Goal: Information Seeking & Learning: Compare options

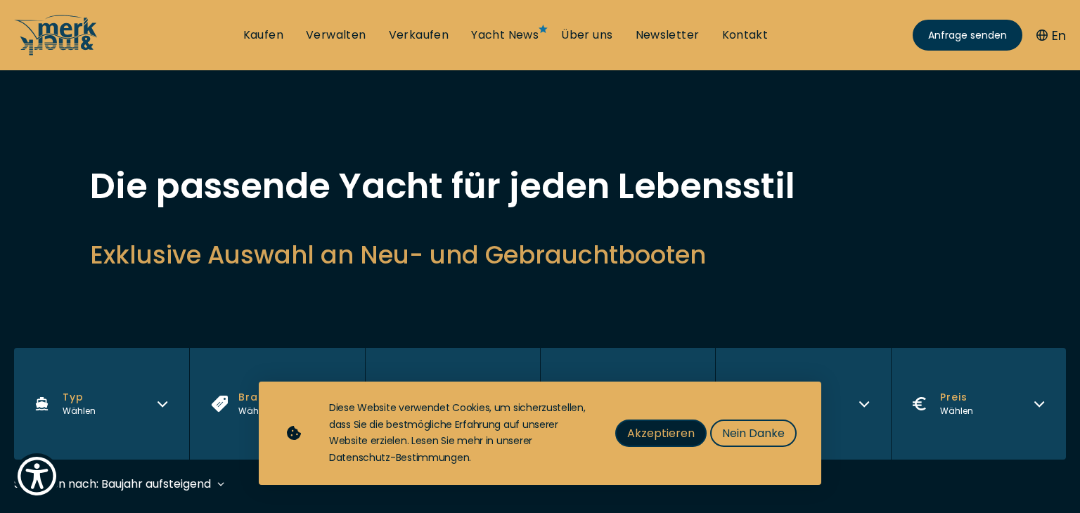
click at [634, 439] on span "Akzeptieren" at bounding box center [661, 434] width 68 height 18
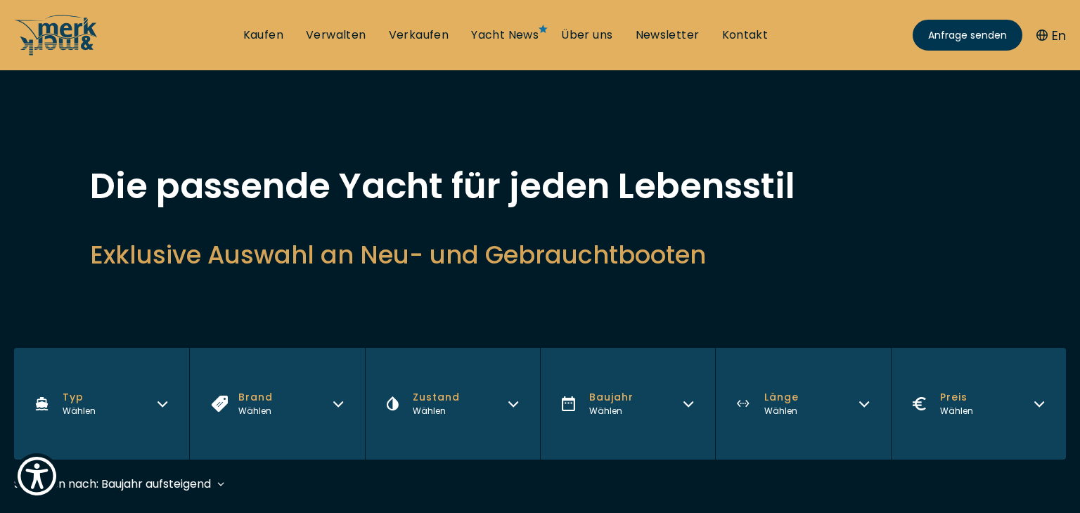
click at [66, 401] on span "Typ" at bounding box center [79, 397] width 33 height 15
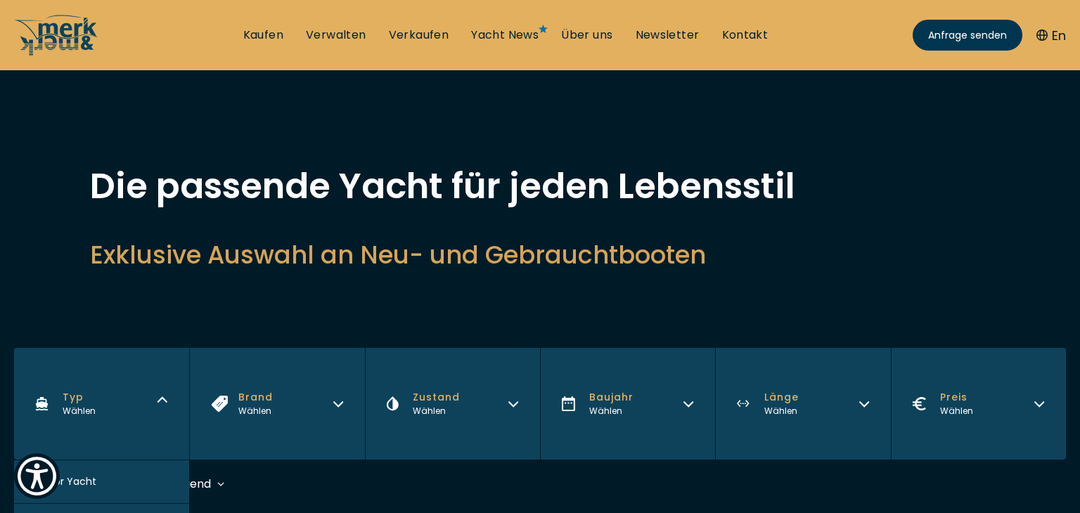
click at [100, 486] on button "Motor Yacht" at bounding box center [101, 483] width 175 height 44
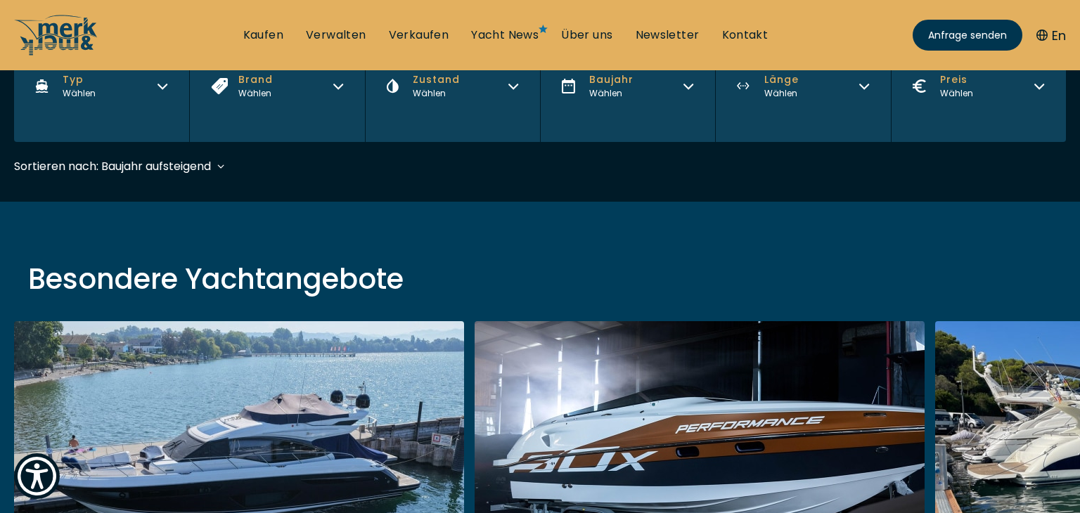
scroll to position [348, 0]
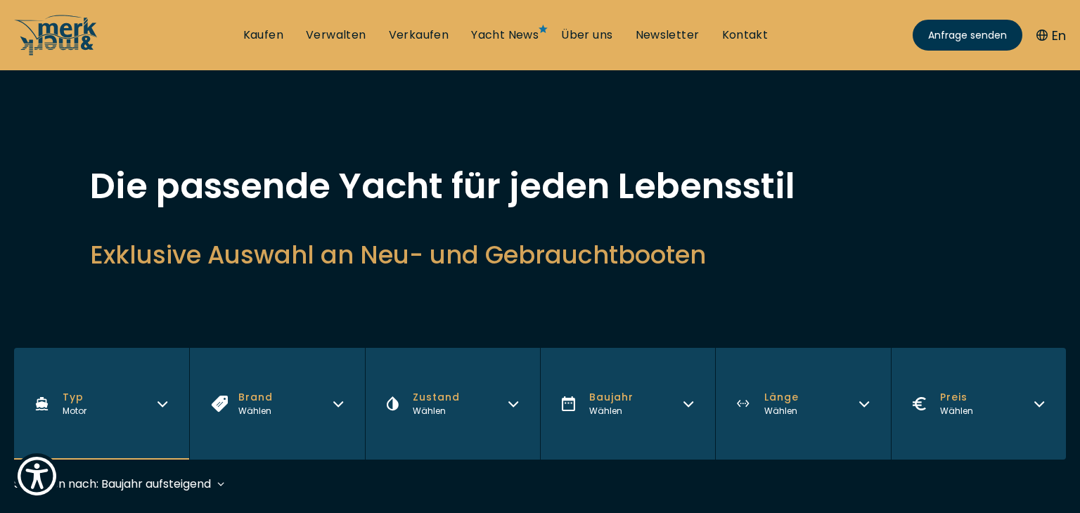
click at [750, 401] on icon "button" at bounding box center [743, 404] width 13 height 8
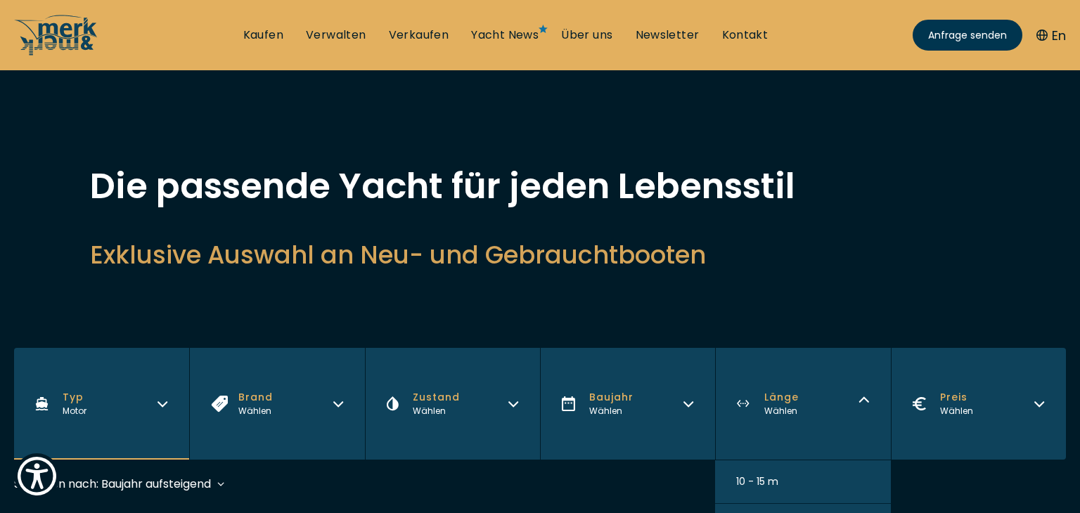
click at [749, 477] on span "10 - 15 m" at bounding box center [757, 482] width 42 height 15
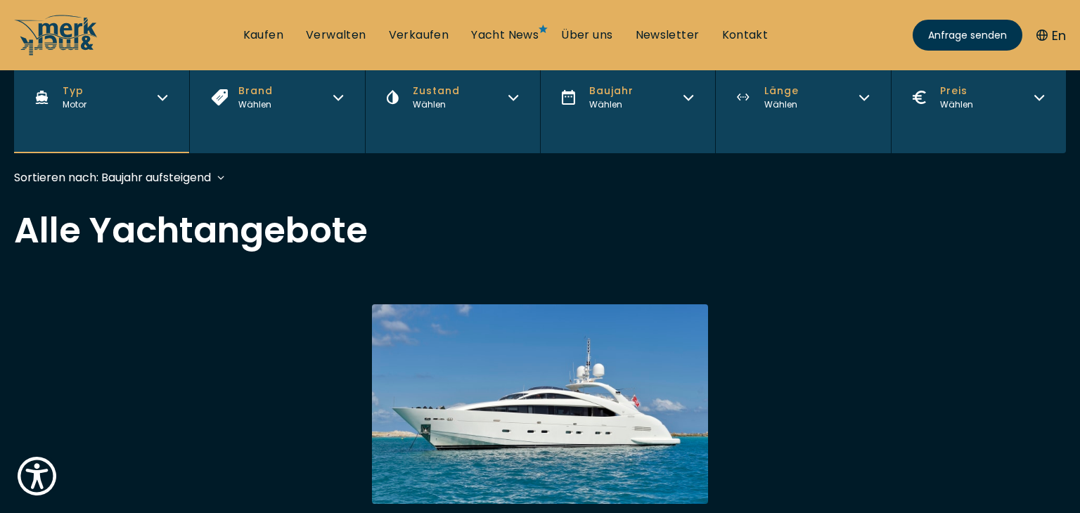
scroll to position [348, 0]
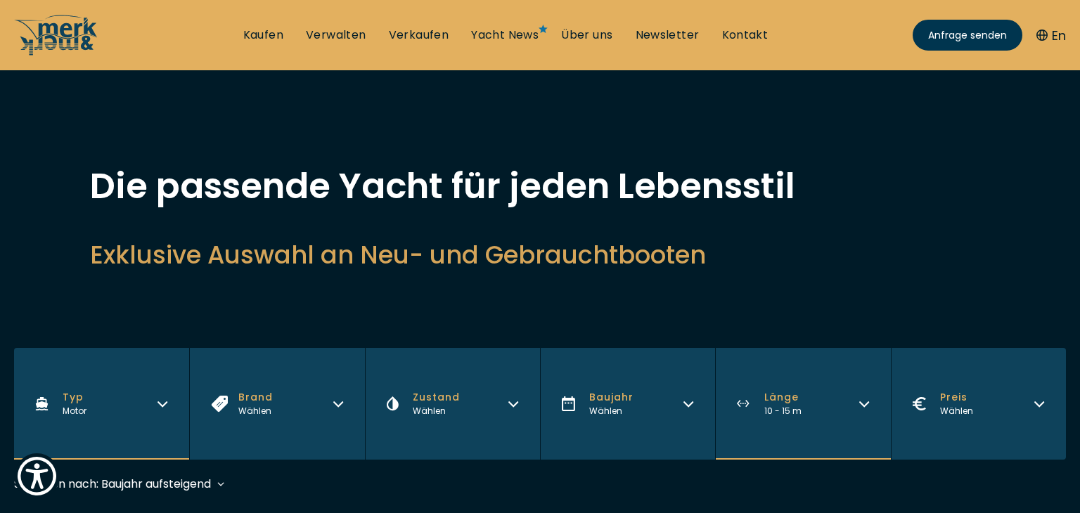
click at [599, 400] on span "Baujahr" at bounding box center [611, 397] width 44 height 15
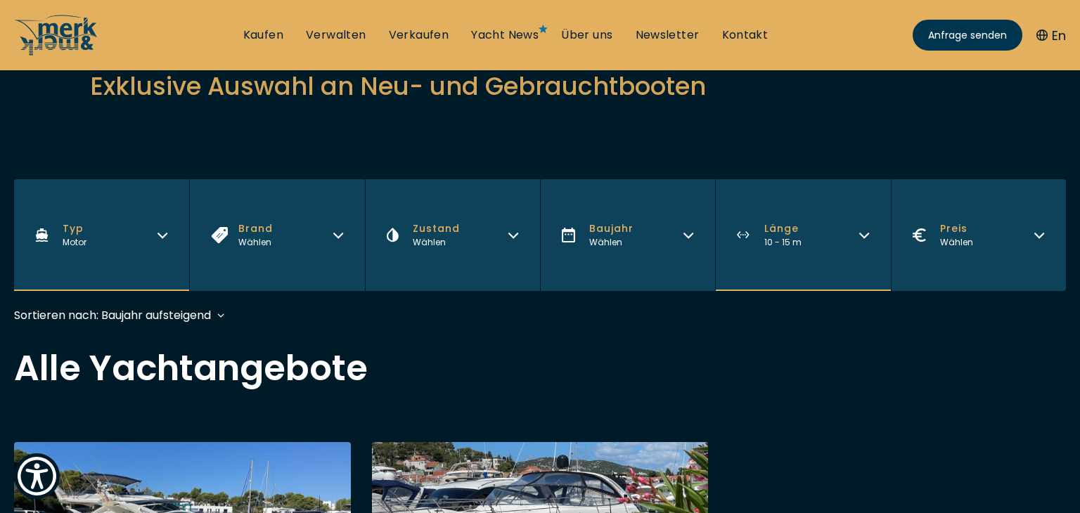
scroll to position [197, 0]
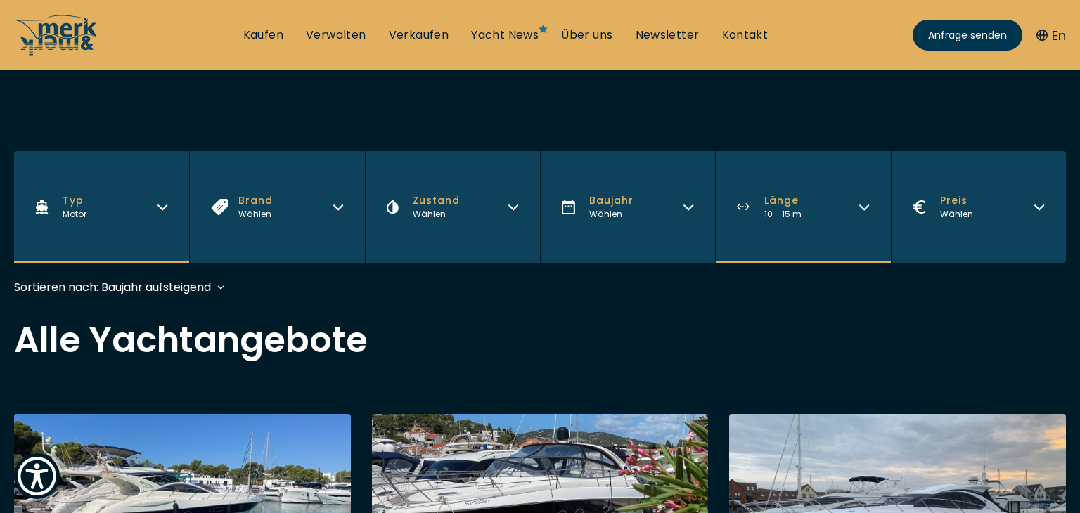
click at [586, 205] on button "Baujahr Wählen" at bounding box center [627, 207] width 175 height 112
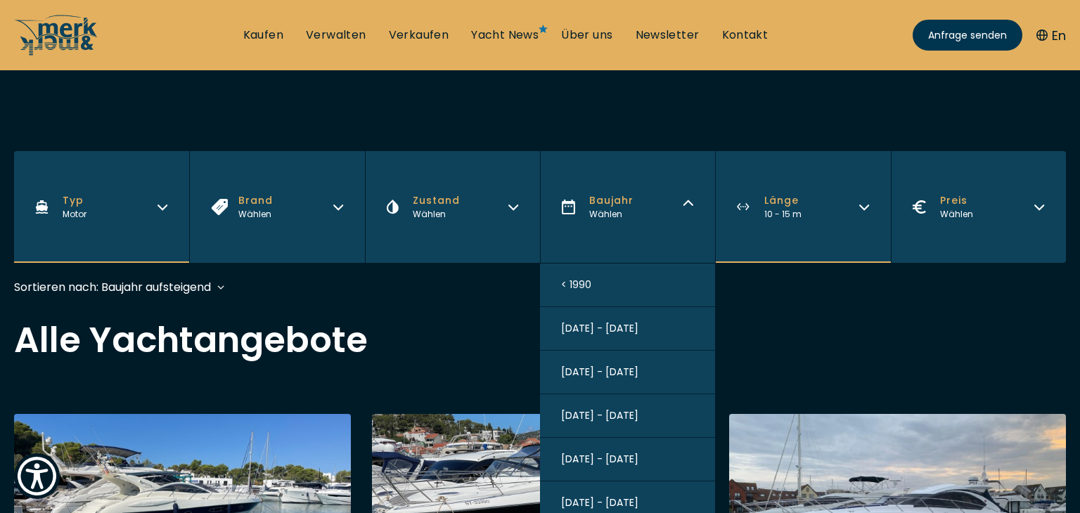
click at [603, 498] on span "[DATE] - [DATE]" at bounding box center [599, 503] width 77 height 15
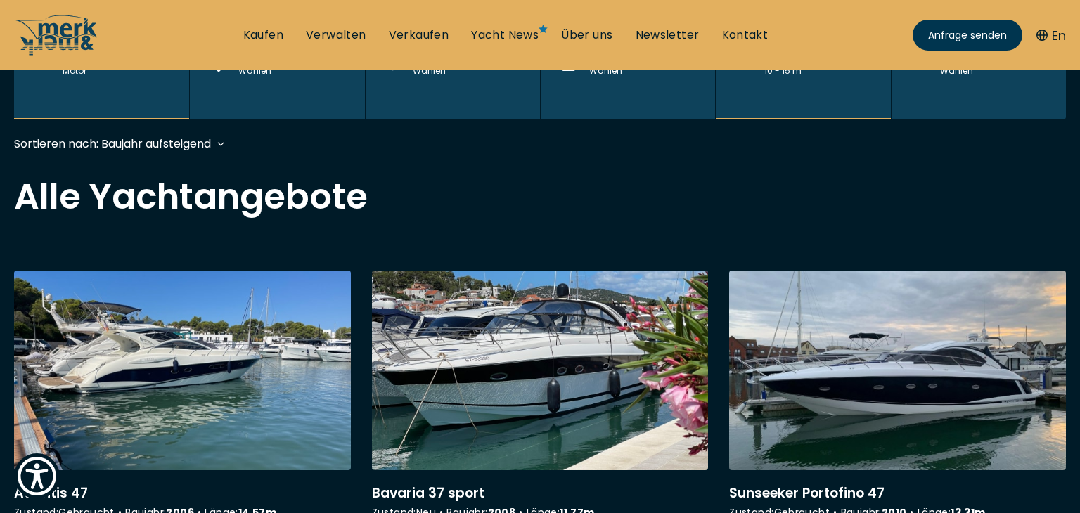
scroll to position [348, 0]
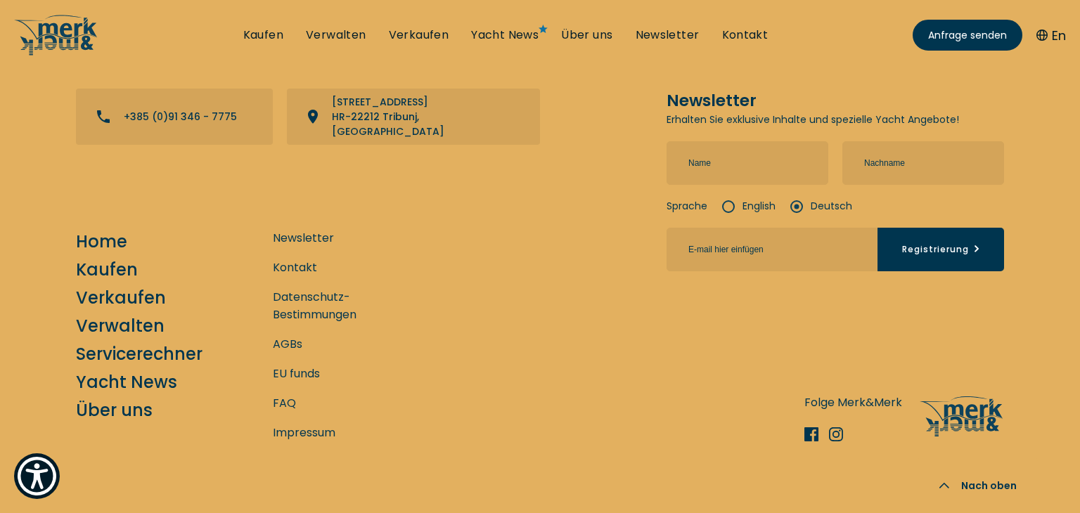
scroll to position [2411, 0]
